Goal: Task Accomplishment & Management: Complete application form

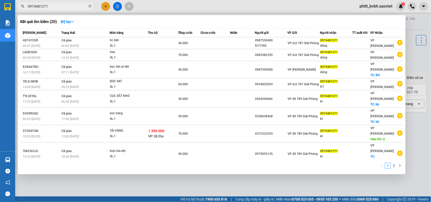
drag, startPoint x: 0, startPoint y: 0, endPoint x: 102, endPoint y: 5, distance: 102.4
click at [102, 5] on div at bounding box center [215, 101] width 431 height 202
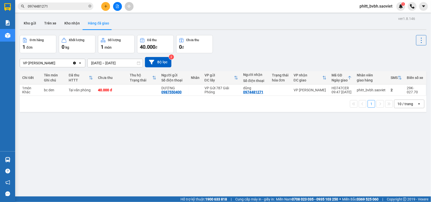
click at [107, 6] on icon "plus" at bounding box center [106, 7] width 4 height 4
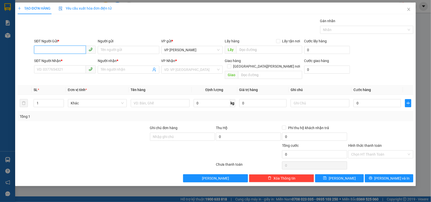
click at [71, 49] on input "SĐT Người Gửi *" at bounding box center [60, 50] width 52 height 8
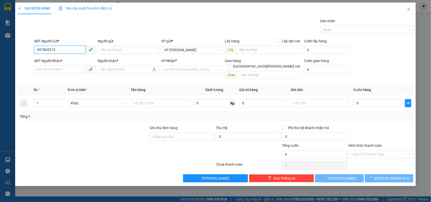
type input "0978692135"
click at [63, 60] on div "0978692135" at bounding box center [65, 61] width 56 height 6
type input "0967664984"
type input "kt"
type input "đã gọi kh ok 12/10"
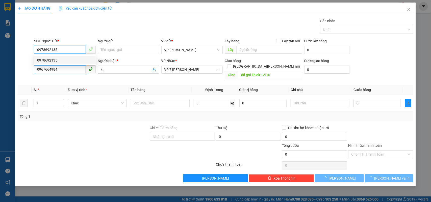
type input "0978692135"
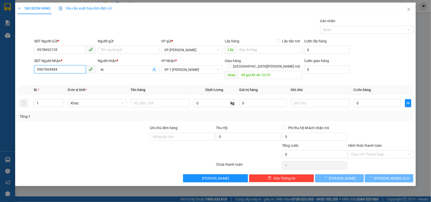
click at [68, 70] on input "0967664984" at bounding box center [60, 69] width 52 height 8
click at [66, 65] on div "SĐT Người Nhận *" at bounding box center [65, 62] width 62 height 8
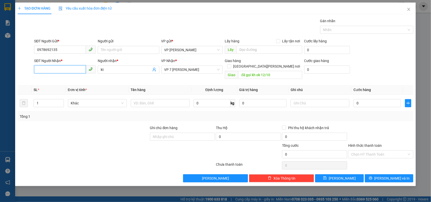
click at [62, 70] on input "SĐT Người Nhận *" at bounding box center [60, 69] width 52 height 8
type input "0967664984"
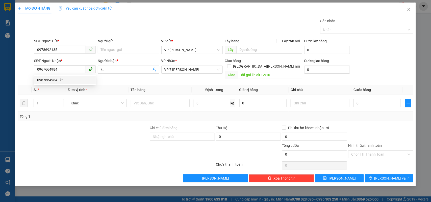
click at [300, 85] on th "Ghi chú" at bounding box center [320, 90] width 63 height 10
click at [277, 71] on input "đã gọi kh ok 12/10" at bounding box center [270, 75] width 64 height 8
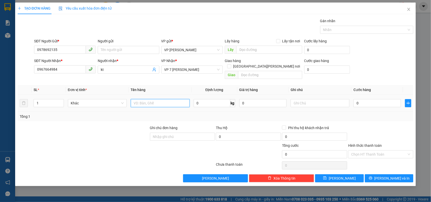
click at [149, 99] on input "text" at bounding box center [160, 103] width 59 height 8
type input "XỐP"
click at [364, 100] on input "0" at bounding box center [377, 103] width 47 height 8
click at [361, 99] on input "0" at bounding box center [377, 103] width 47 height 8
type input "01"
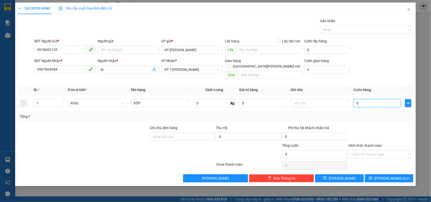
type input "1"
type input "011"
type input "11"
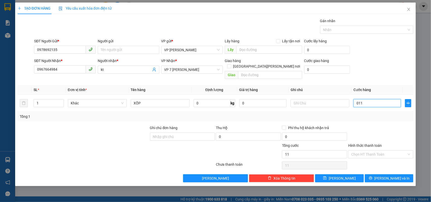
type input "0.110"
type input "110"
type input "01.100"
type input "1.100"
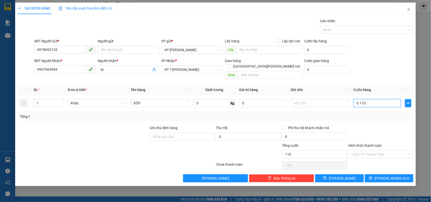
type input "1.100"
type input "011.000"
type input "11.000"
type input "0.110.000"
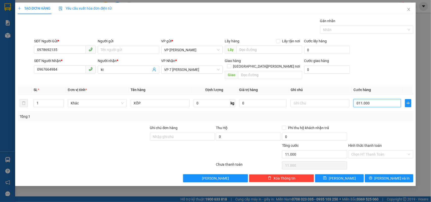
type input "110.000"
click at [392, 118] on div "Transit Pickup Surcharge Ids Transit Deliver Surcharge Ids Transit Deliver Surc…" at bounding box center [216, 100] width 396 height 164
click at [387, 176] on span "[PERSON_NAME] và In" at bounding box center [392, 179] width 35 height 6
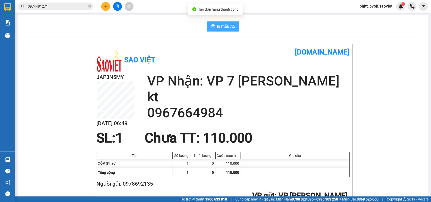
click at [211, 27] on icon "printer" at bounding box center [213, 26] width 4 height 4
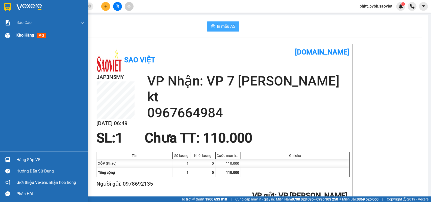
click at [28, 34] on span "Kho hàng" at bounding box center [25, 35] width 18 height 5
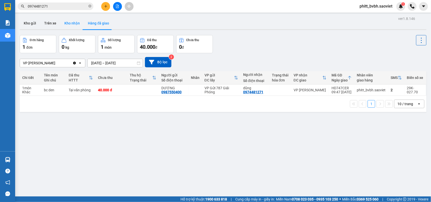
click at [68, 21] on button "Kho nhận" at bounding box center [71, 23] width 23 height 12
